Goal: Transaction & Acquisition: Purchase product/service

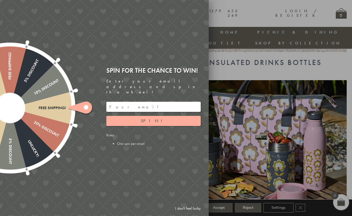
scroll to position [314, 0]
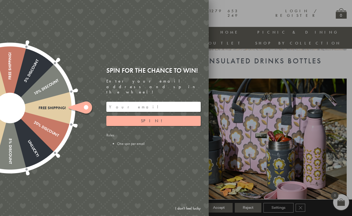
click at [220, 59] on div at bounding box center [176, 108] width 352 height 216
click at [186, 210] on link "I don't feel lucky" at bounding box center [188, 208] width 31 height 10
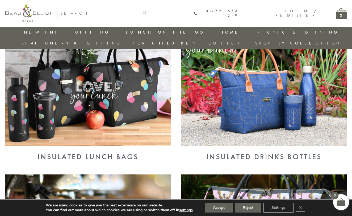
scroll to position [214, 0]
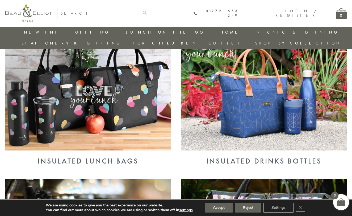
click at [100, 94] on img at bounding box center [87, 90] width 165 height 120
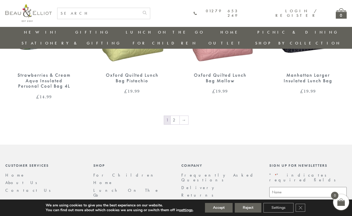
scroll to position [877, 0]
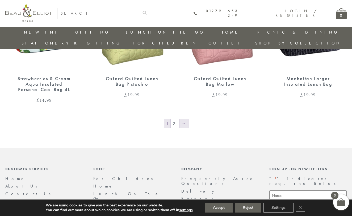
click at [183, 119] on link "→" at bounding box center [184, 123] width 9 height 9
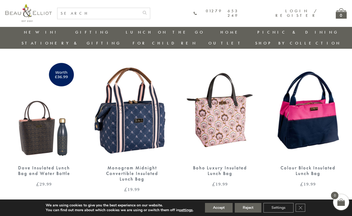
scroll to position [506, 0]
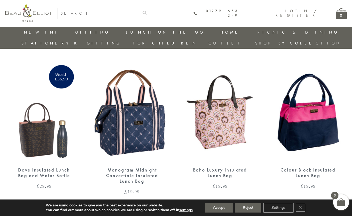
click at [299, 97] on img at bounding box center [308, 112] width 77 height 100
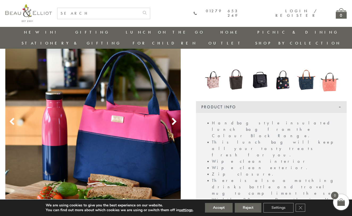
scroll to position [78, 0]
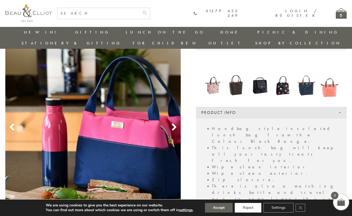
click at [257, 209] on button "Reject" at bounding box center [248, 208] width 27 height 10
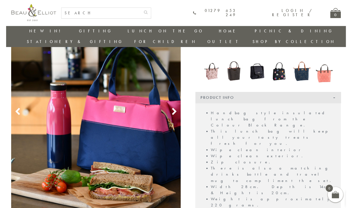
scroll to position [82, 1]
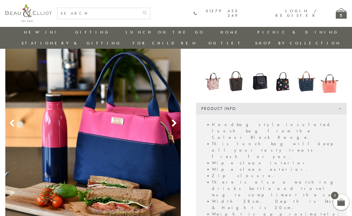
click at [116, 129] on img at bounding box center [93, 116] width 176 height 263
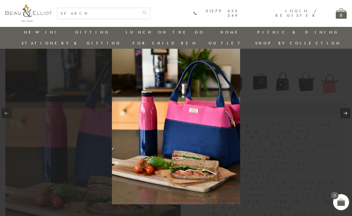
click at [148, 110] on img at bounding box center [176, 108] width 128 height 192
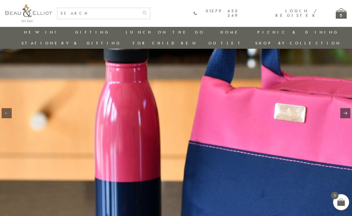
click at [148, 110] on img at bounding box center [227, 103] width 454 height 681
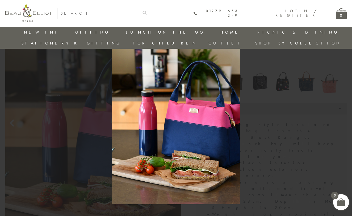
click at [148, 110] on img at bounding box center [176, 108] width 128 height 192
click at [345, 114] on link at bounding box center [346, 113] width 10 height 10
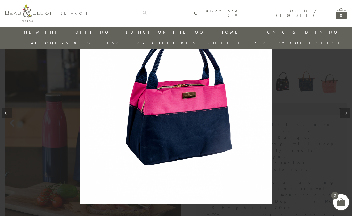
click at [345, 114] on link at bounding box center [346, 113] width 10 height 10
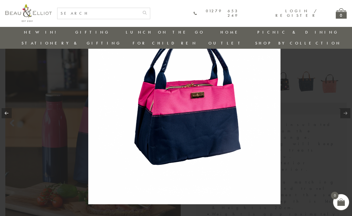
drag, startPoint x: 160, startPoint y: 131, endPoint x: 170, endPoint y: 128, distance: 10.1
click at [170, 128] on img at bounding box center [184, 108] width 192 height 192
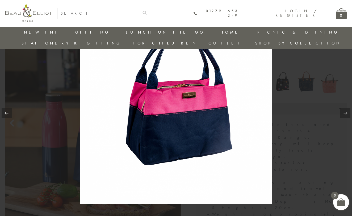
click at [170, 128] on img at bounding box center [176, 108] width 192 height 192
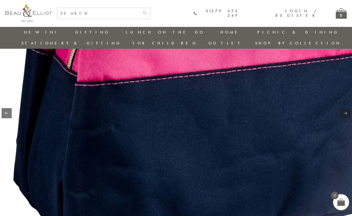
click at [170, 128] on img at bounding box center [190, 56] width 681 height 681
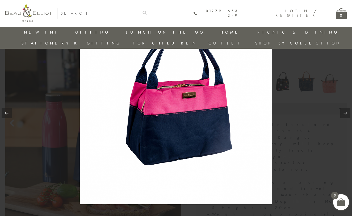
click at [170, 128] on img at bounding box center [176, 108] width 192 height 192
click at [188, 131] on img at bounding box center [176, 108] width 192 height 192
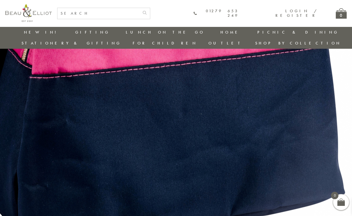
click at [188, 131] on img at bounding box center [145, 48] width 681 height 681
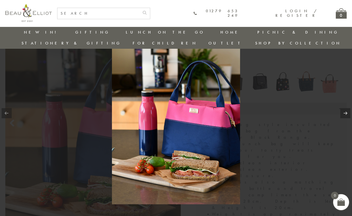
click at [188, 131] on img at bounding box center [176, 108] width 128 height 192
